Goal: Task Accomplishment & Management: Manage account settings

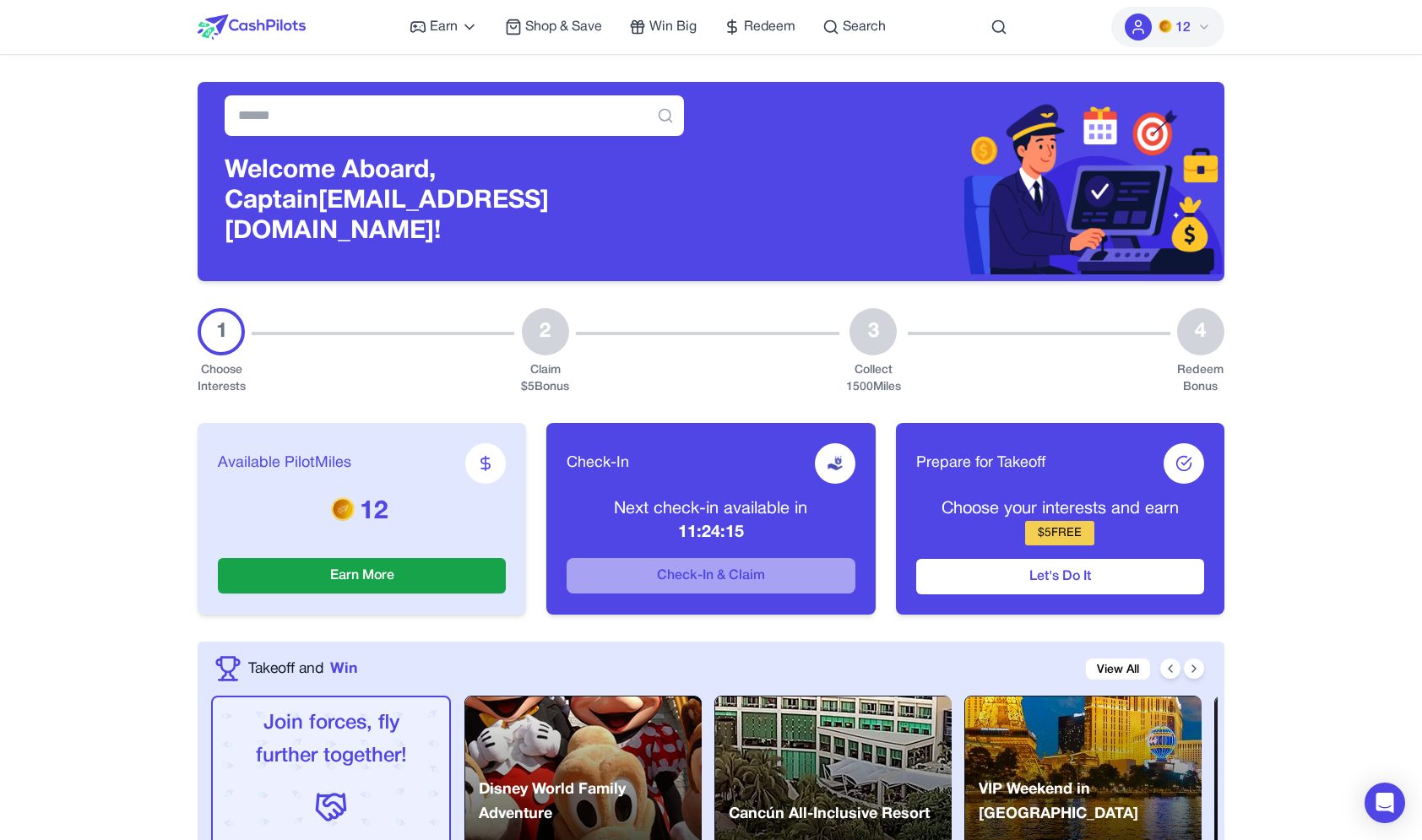
click at [1185, 49] on div "12" at bounding box center [1168, 27] width 113 height 54
click at [1179, 29] on span "12" at bounding box center [1182, 27] width 15 height 20
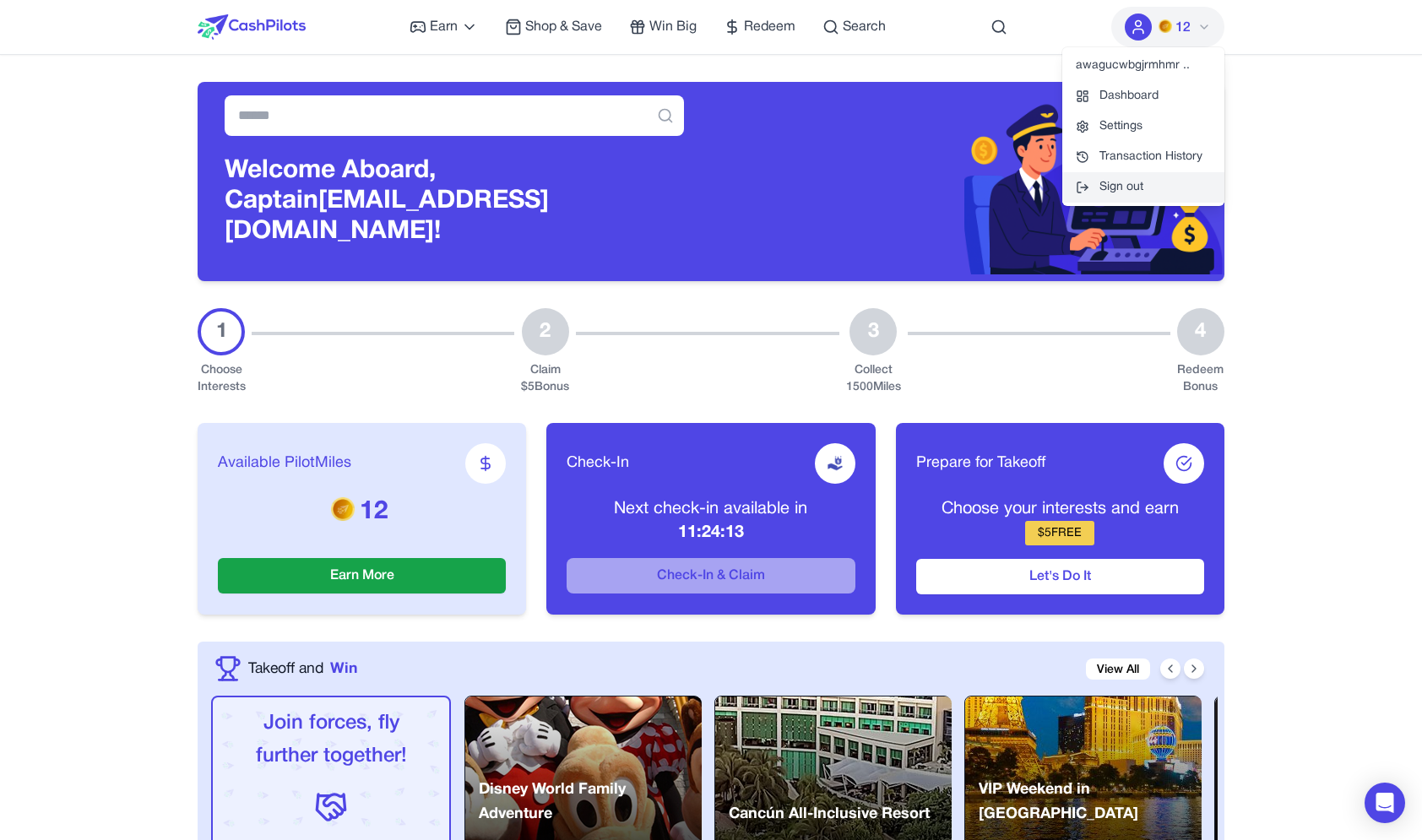
click at [1134, 179] on button "Sign out" at bounding box center [1143, 187] width 162 height 30
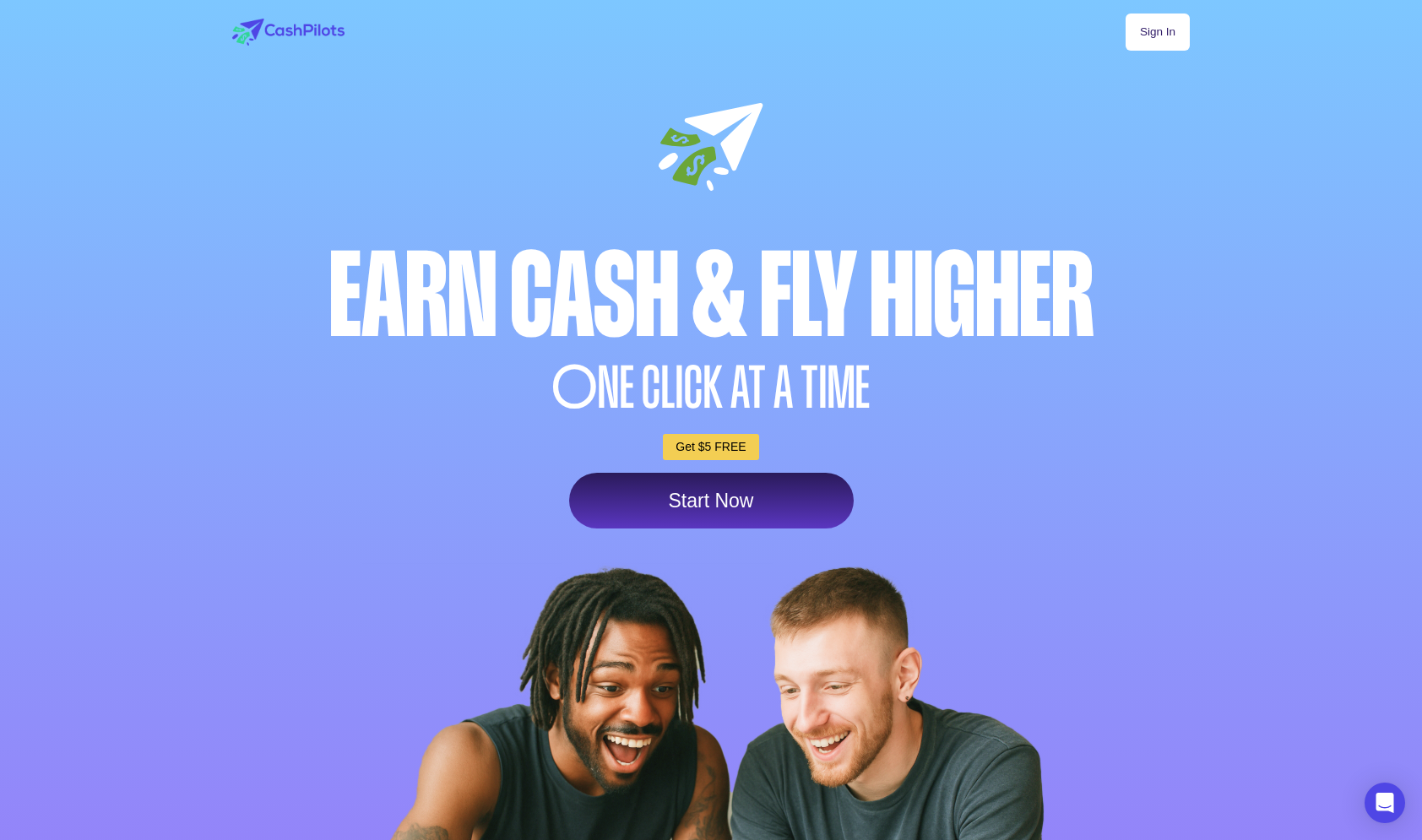
click at [1151, 27] on link "Sign In" at bounding box center [1158, 32] width 64 height 37
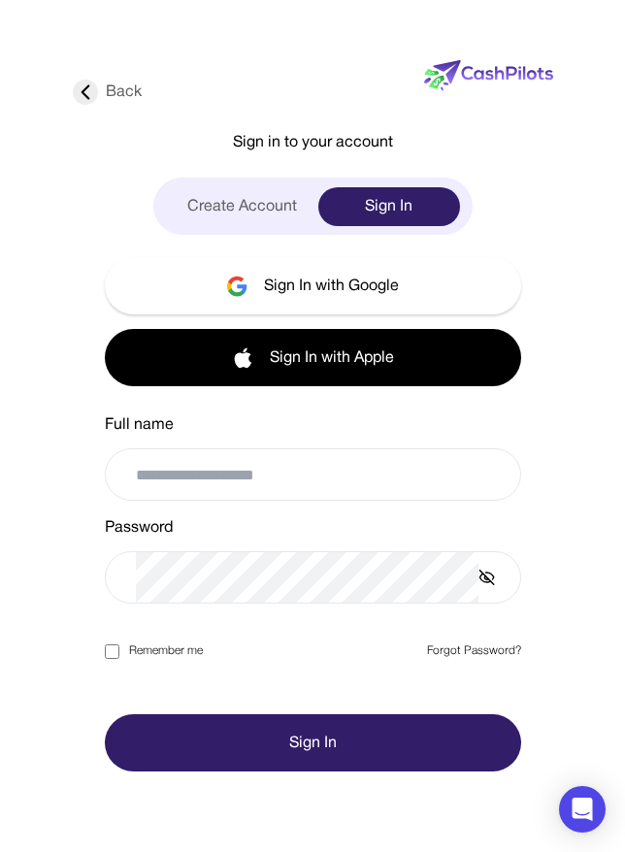
click at [479, 647] on link "Forgot Password?" at bounding box center [474, 651] width 94 height 17
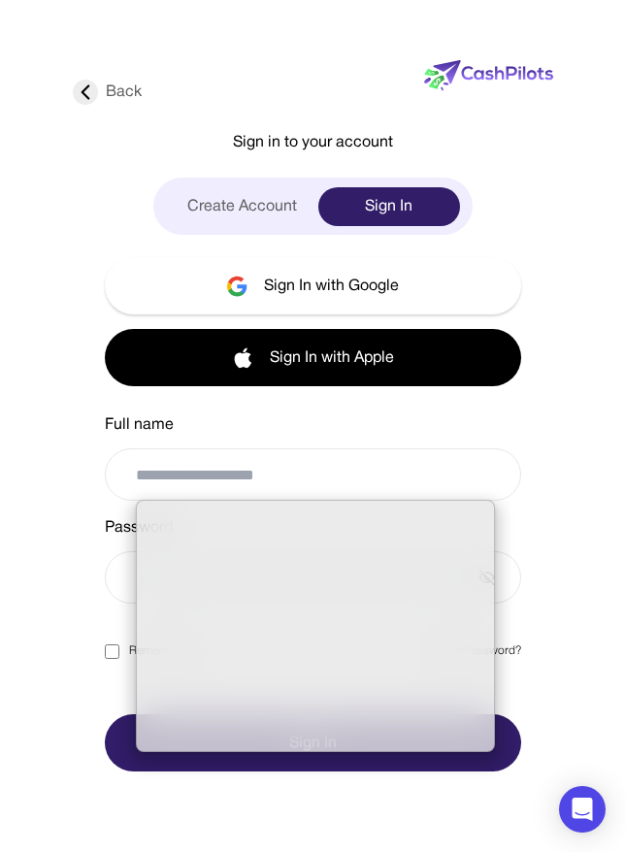
click at [466, 499] on input "email" at bounding box center [316, 474] width 360 height 50
click at [549, 532] on div "Back Sign in to your account Create Account Sign In Sign In with Google Sign In…" at bounding box center [313, 404] width 481 height 735
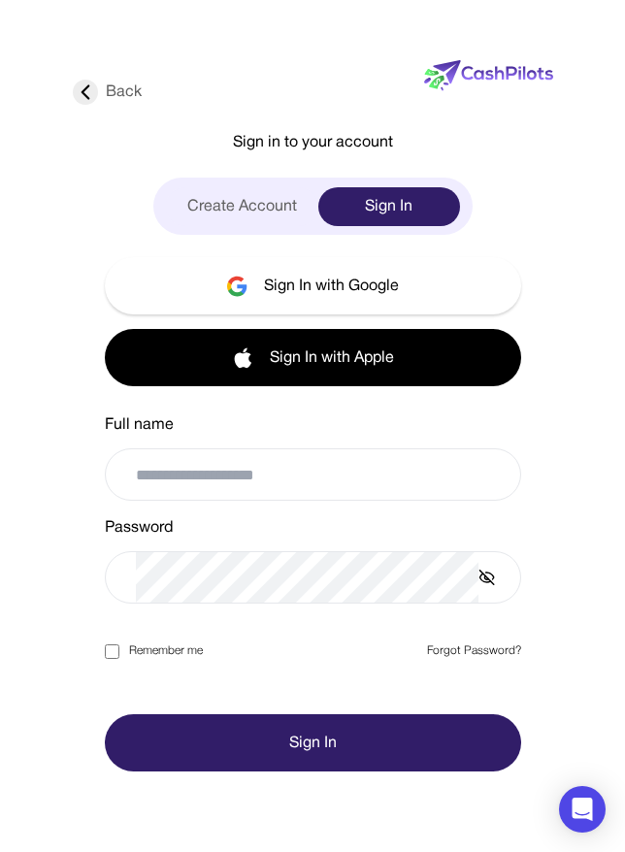
click at [497, 584] on div at bounding box center [313, 577] width 416 height 52
click at [493, 584] on line at bounding box center [488, 578] width 14 height 14
click at [493, 584] on icon at bounding box center [487, 577] width 17 height 17
click at [485, 577] on icon at bounding box center [487, 577] width 17 height 17
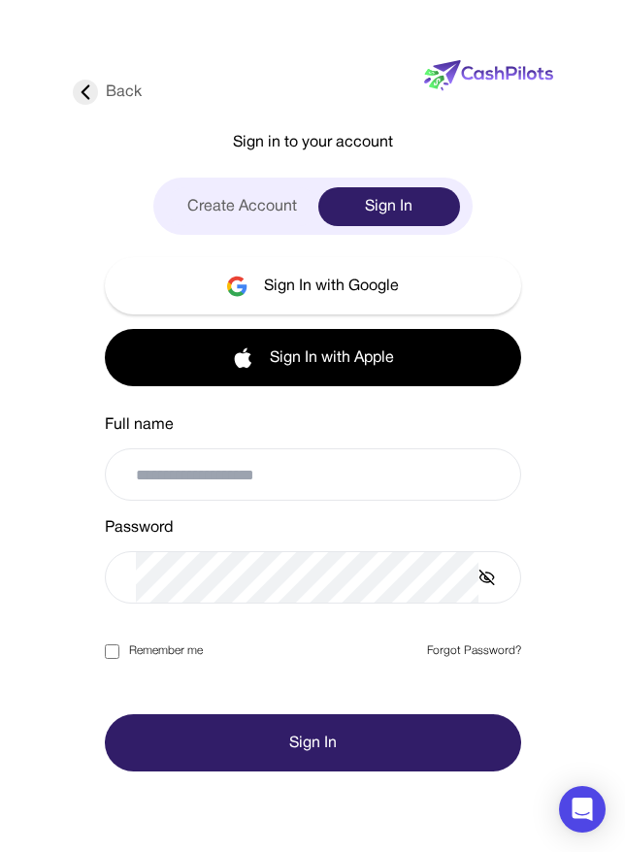
click at [485, 577] on icon at bounding box center [487, 577] width 17 height 17
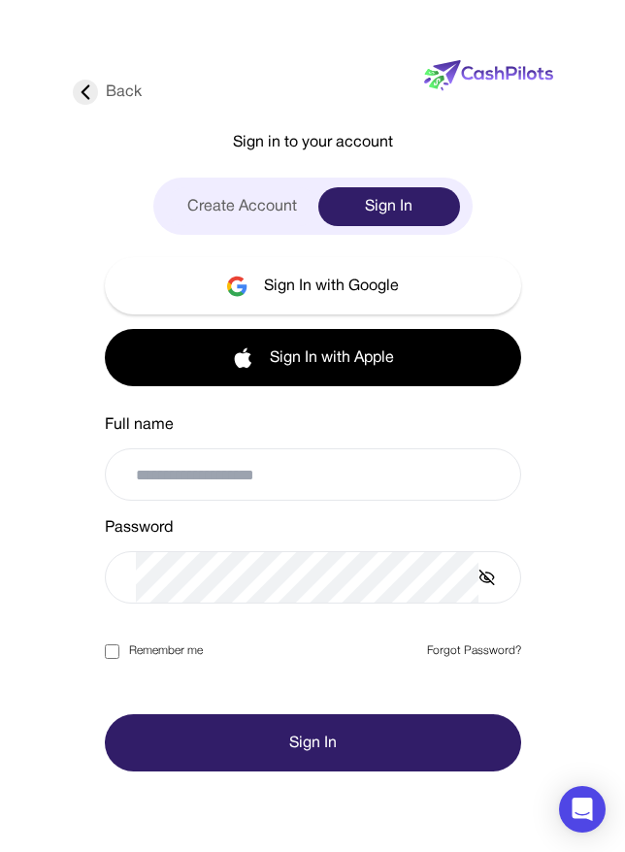
click at [485, 577] on icon at bounding box center [487, 577] width 17 height 17
click at [481, 578] on icon at bounding box center [487, 577] width 17 height 17
click at [496, 578] on div at bounding box center [313, 577] width 416 height 52
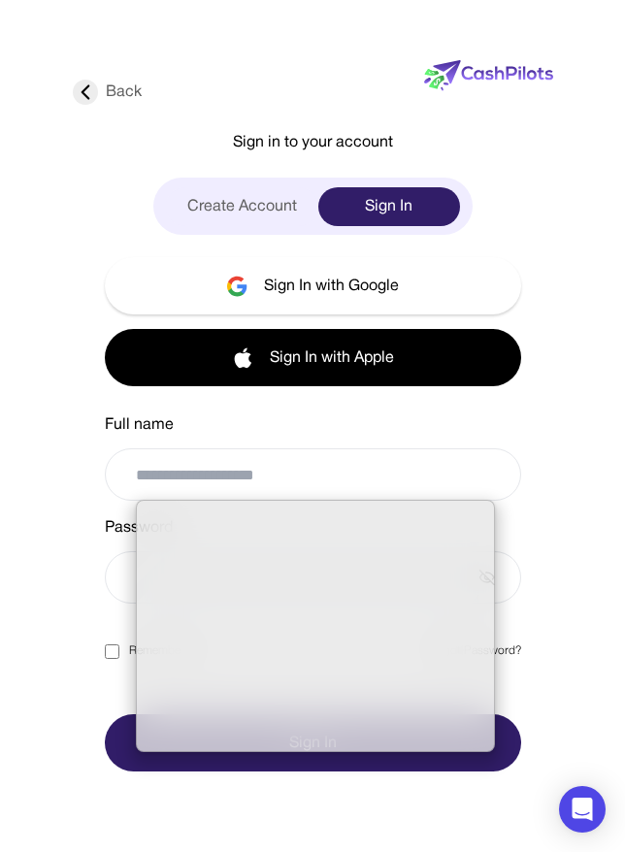
click at [383, 475] on input "email" at bounding box center [316, 474] width 360 height 50
click at [277, 423] on div "Full name" at bounding box center [313, 425] width 416 height 23
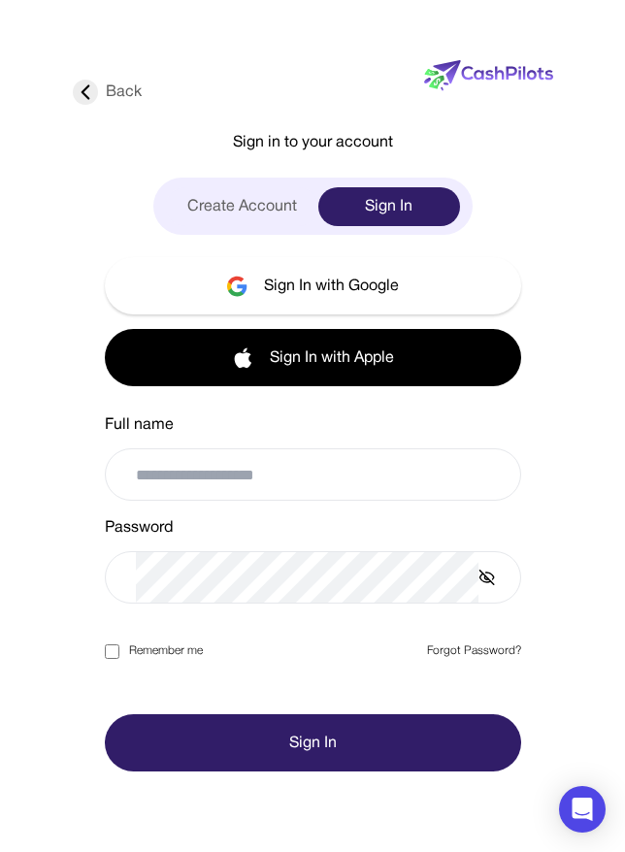
click at [264, 478] on input "email" at bounding box center [316, 474] width 360 height 50
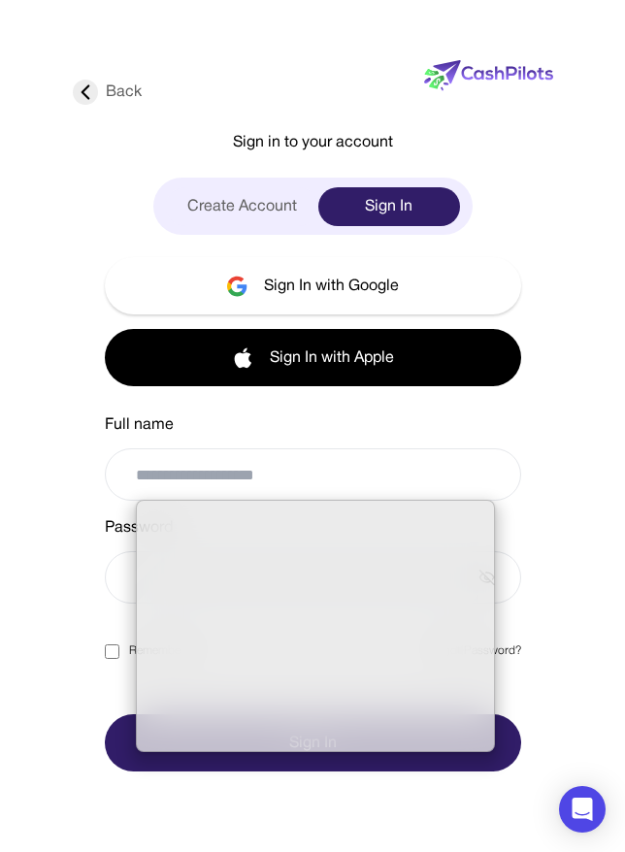
click at [212, 435] on div "Full name" at bounding box center [313, 425] width 416 height 23
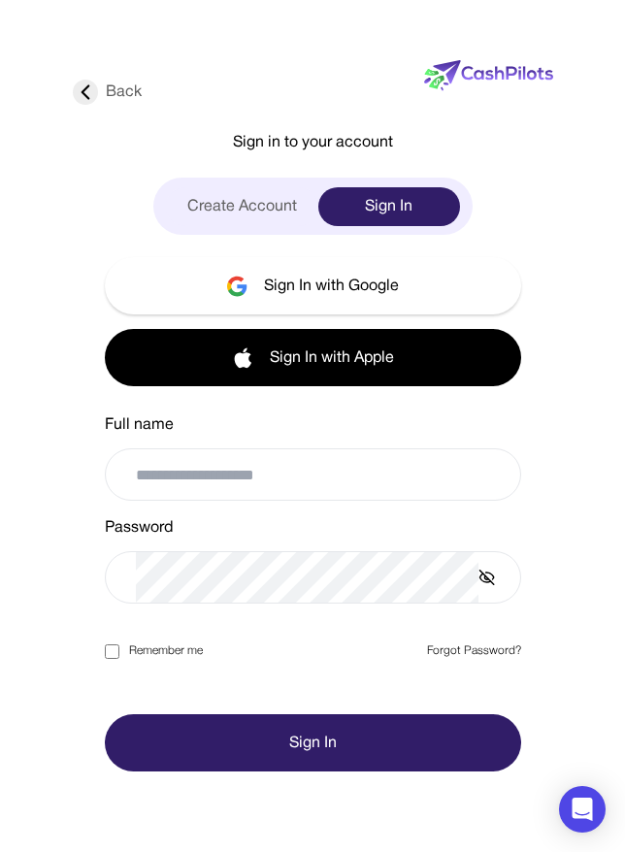
click at [194, 605] on form "Full name Password Remember me Forgot Password? Sign In" at bounding box center [313, 593] width 416 height 358
click at [488, 578] on line at bounding box center [488, 578] width 14 height 14
click at [491, 584] on icon at bounding box center [487, 577] width 17 height 17
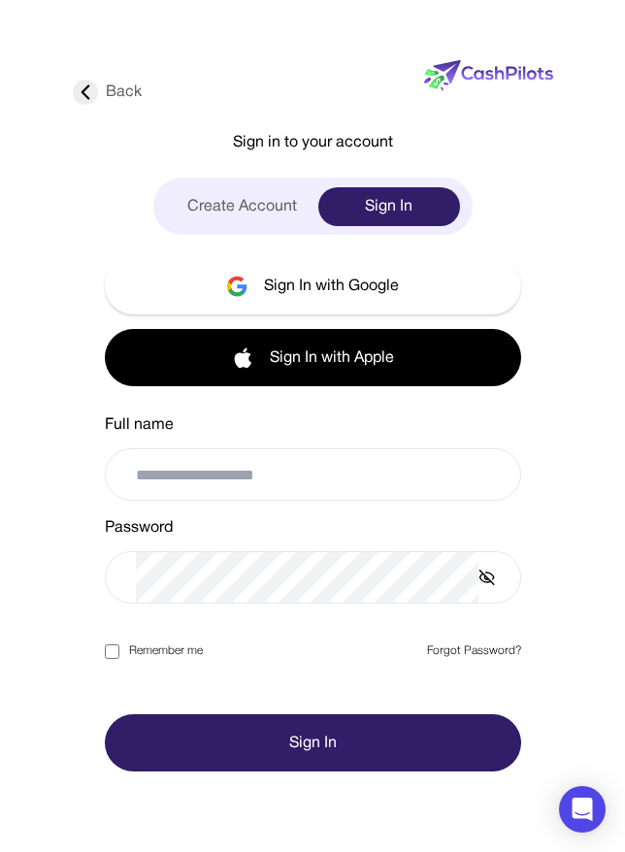
click at [489, 584] on icon at bounding box center [487, 577] width 17 height 17
click at [242, 543] on div "Password" at bounding box center [313, 559] width 416 height 87
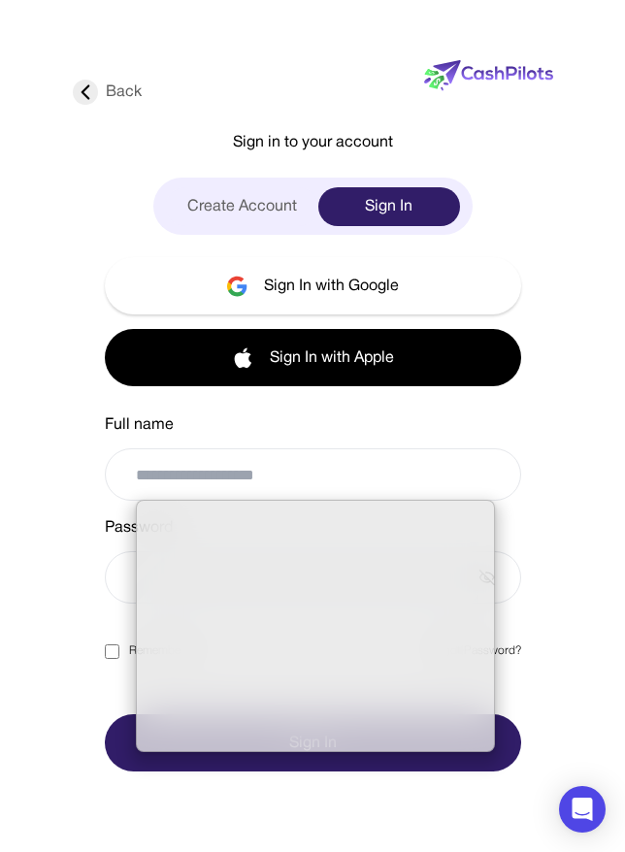
click at [225, 454] on input "email" at bounding box center [316, 474] width 360 height 50
click at [47, 493] on div "Back Sign in to your account Create Account Sign In Sign In with Google Sign In…" at bounding box center [313, 426] width 546 height 852
